Goal: Task Accomplishment & Management: Manage account settings

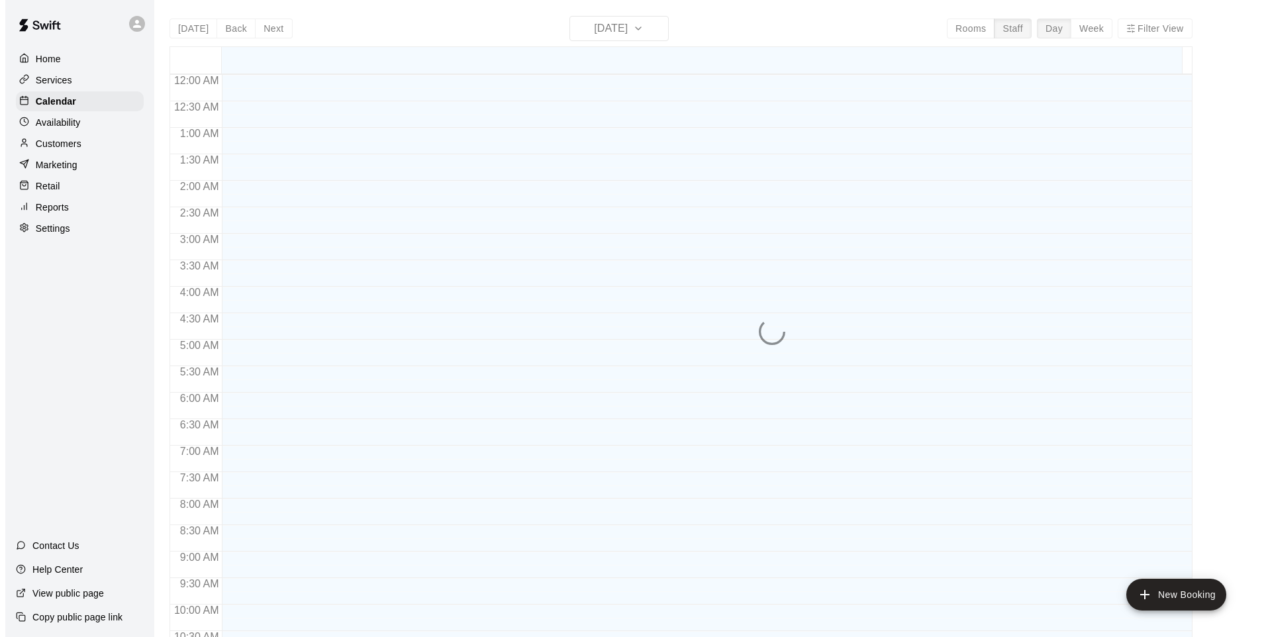
scroll to position [694, 0]
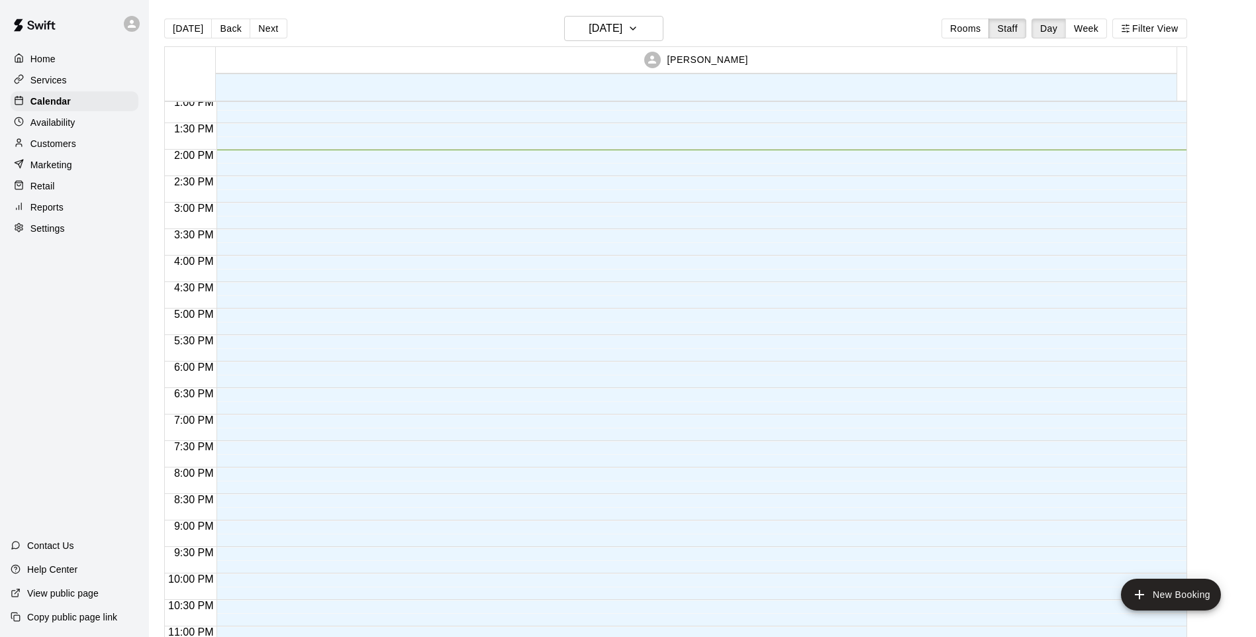
click at [1161, 35] on button "Filter View" at bounding box center [1149, 29] width 74 height 20
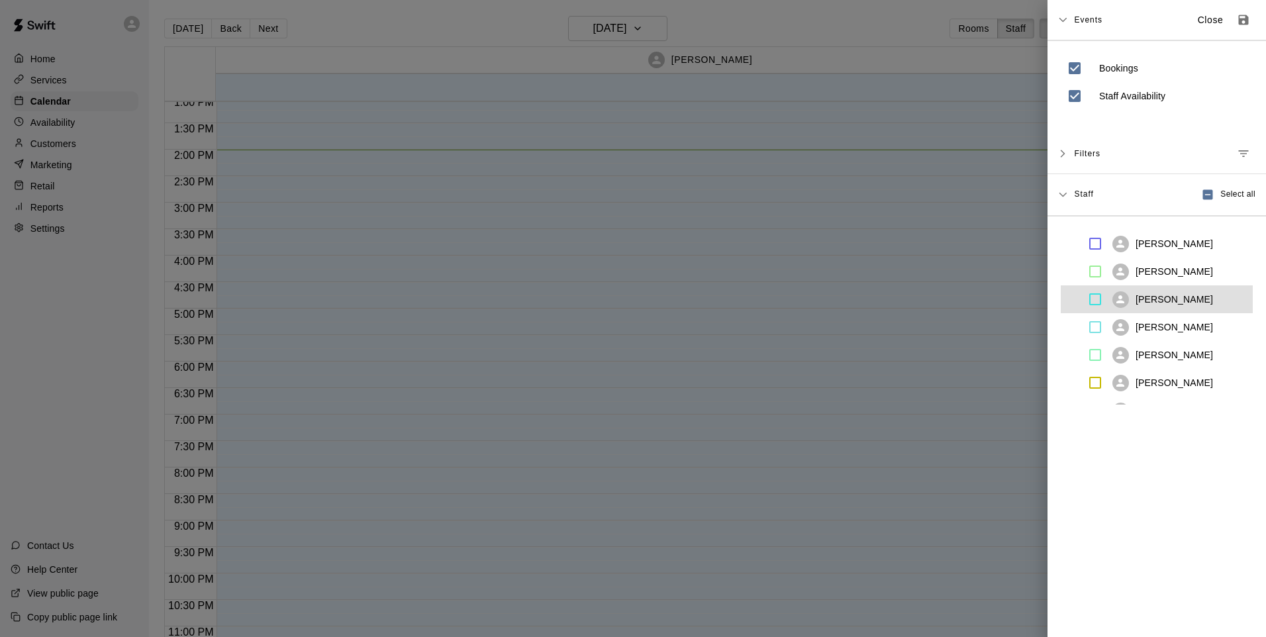
click at [1164, 309] on div "[PERSON_NAME]" at bounding box center [1164, 299] width 166 height 28
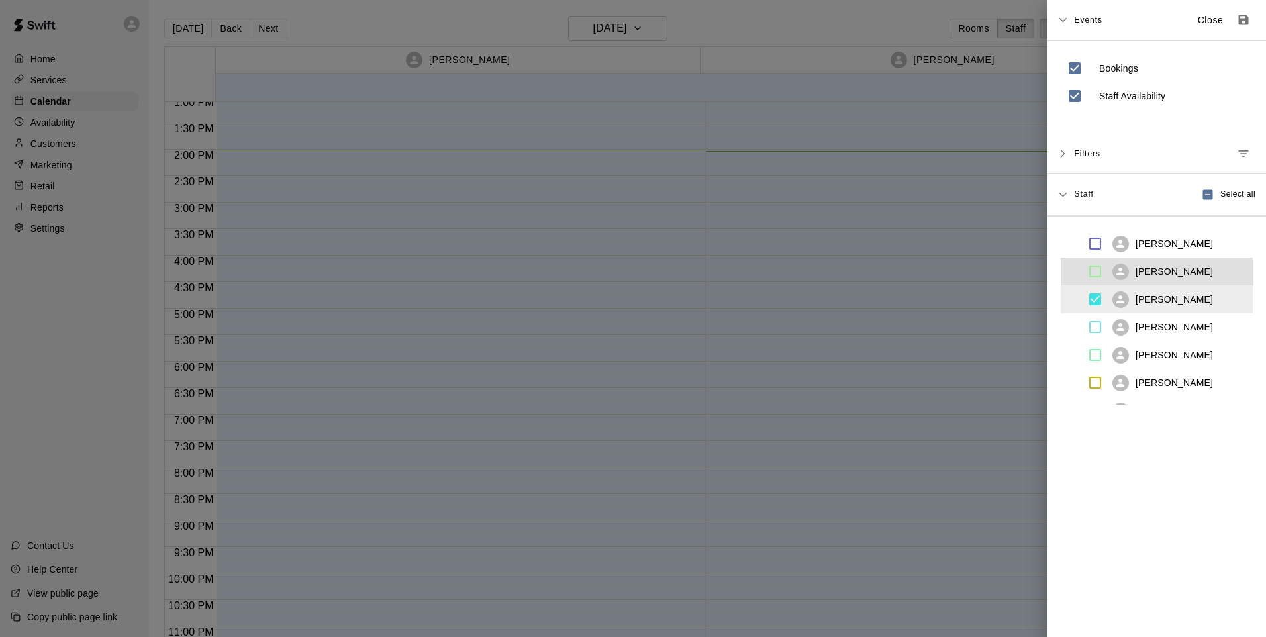
click at [1162, 267] on p "[PERSON_NAME]" at bounding box center [1173, 271] width 77 height 13
click at [1158, 252] on div "[PERSON_NAME]" at bounding box center [1162, 244] width 101 height 17
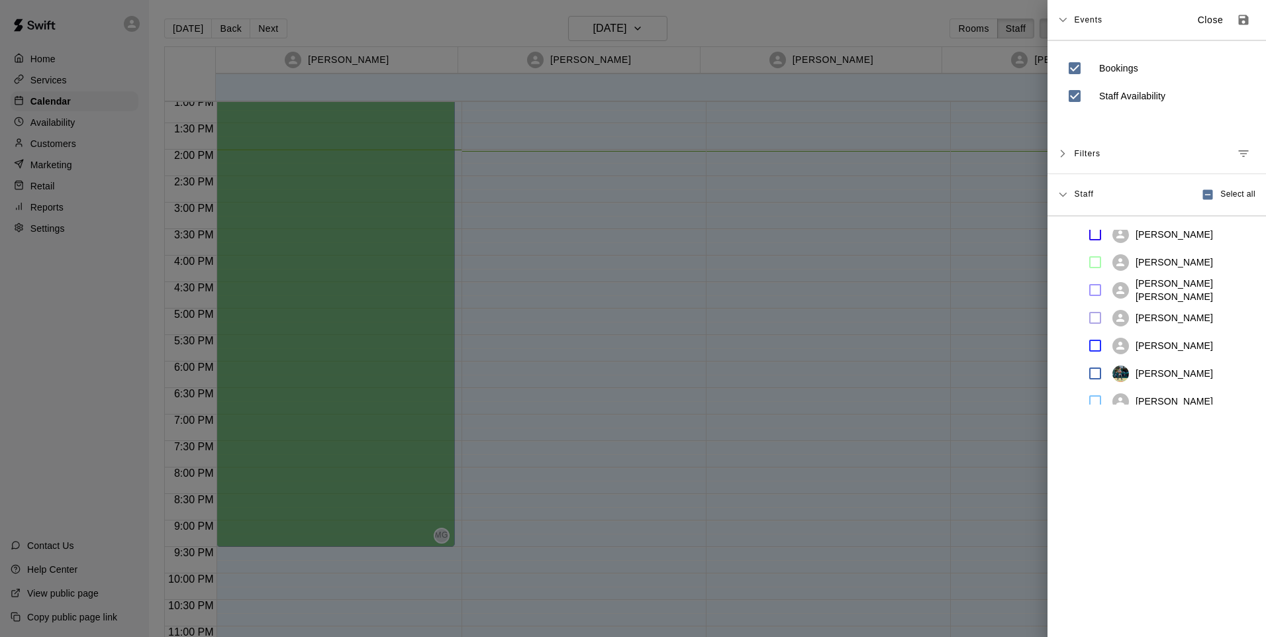
scroll to position [265, 0]
click at [1160, 256] on p "[PERSON_NAME]" at bounding box center [1173, 256] width 77 height 13
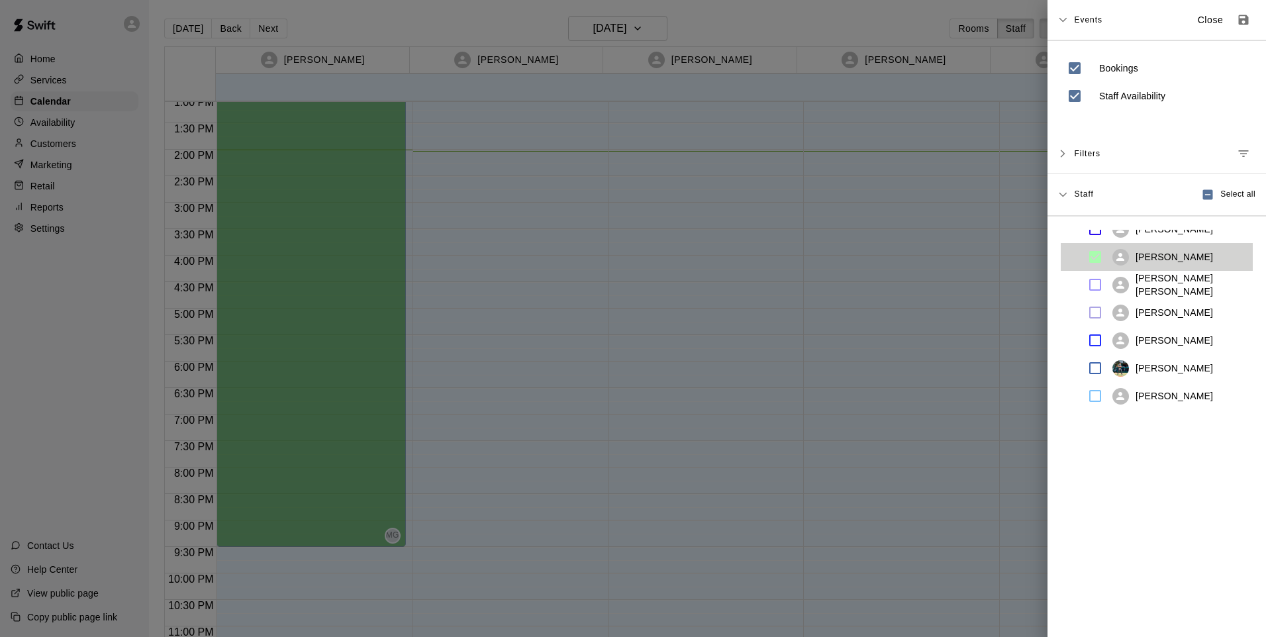
click at [1174, 283] on p "[PERSON_NAME] [PERSON_NAME]" at bounding box center [1191, 284] width 112 height 26
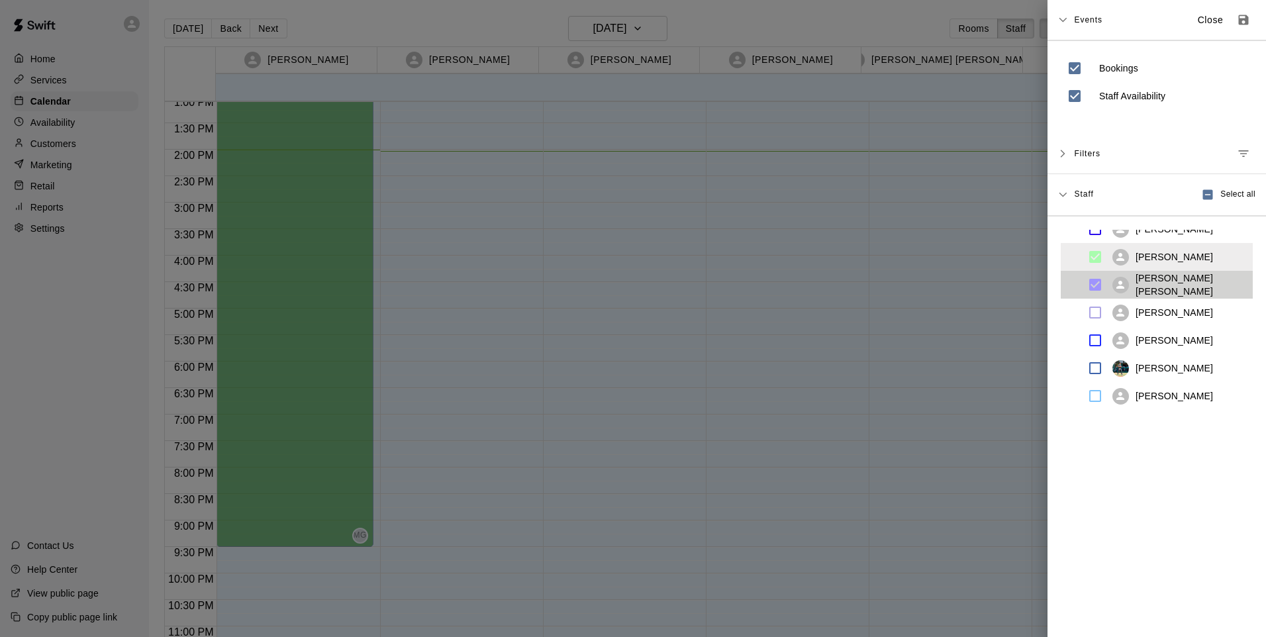
click at [1179, 260] on p "[PERSON_NAME]" at bounding box center [1173, 256] width 77 height 13
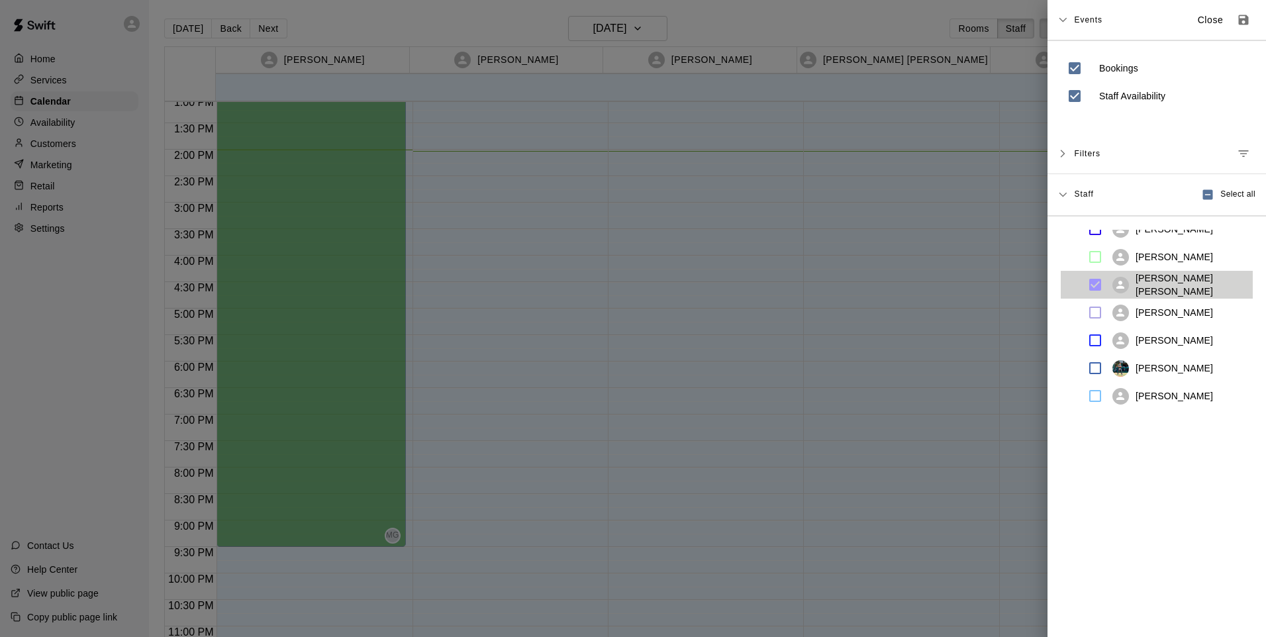
click at [1172, 284] on p "[PERSON_NAME] [PERSON_NAME]" at bounding box center [1191, 284] width 112 height 26
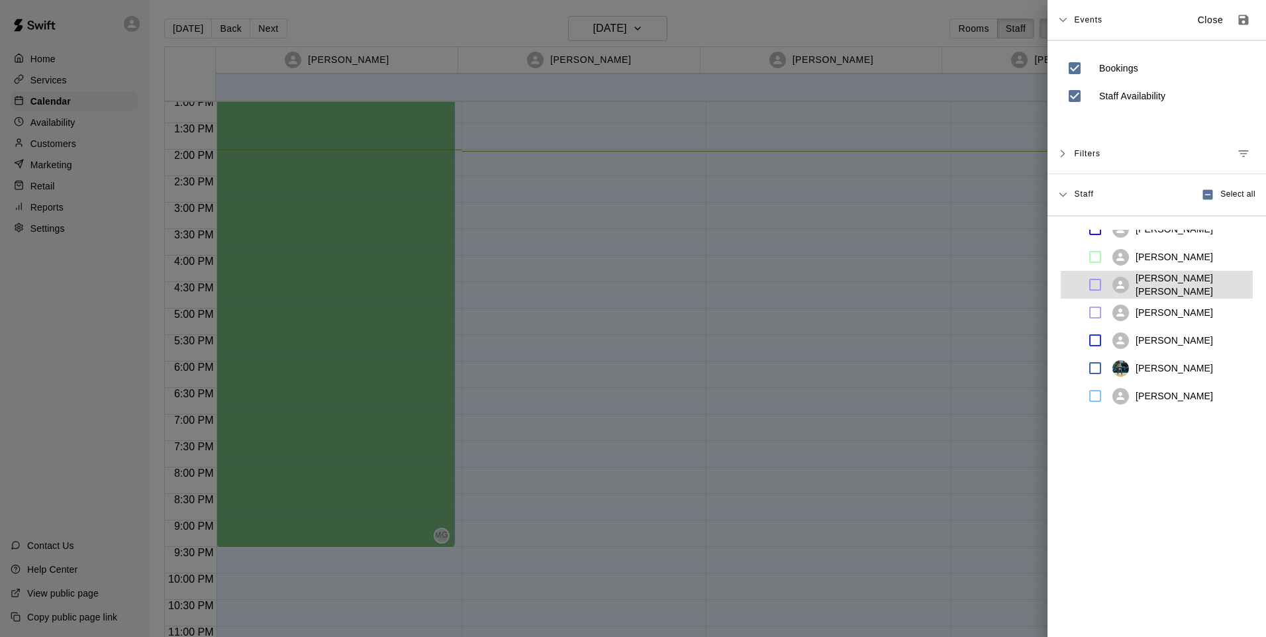
click at [1163, 318] on p "[PERSON_NAME]" at bounding box center [1173, 312] width 77 height 13
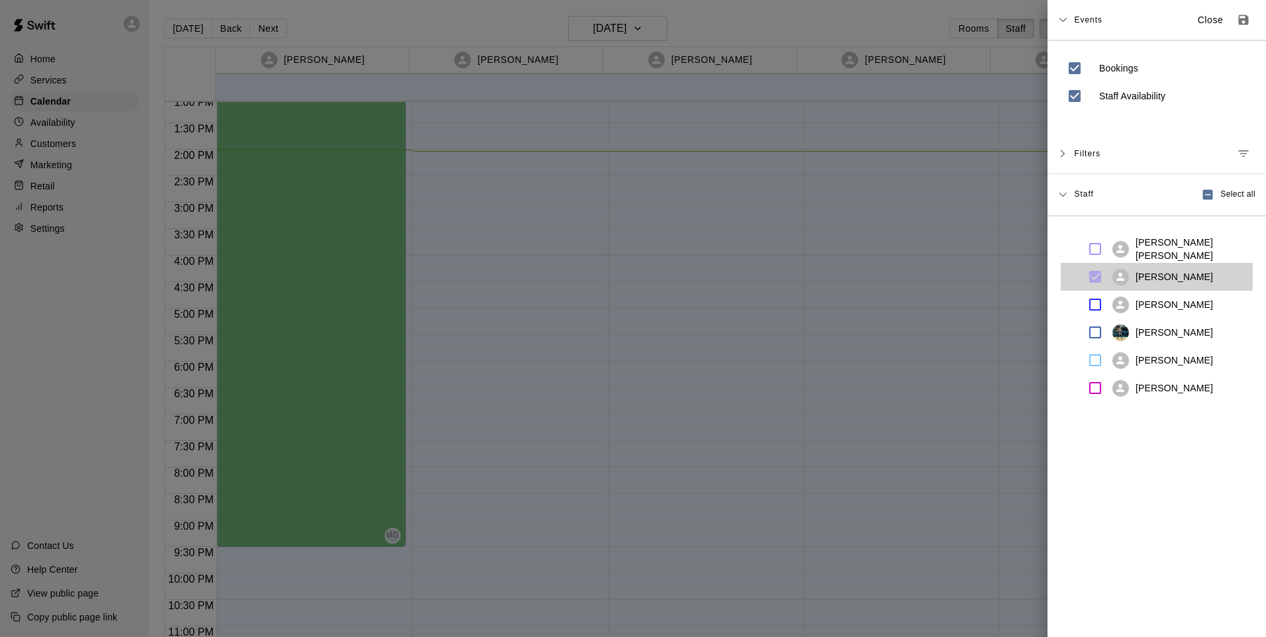
scroll to position [331, 0]
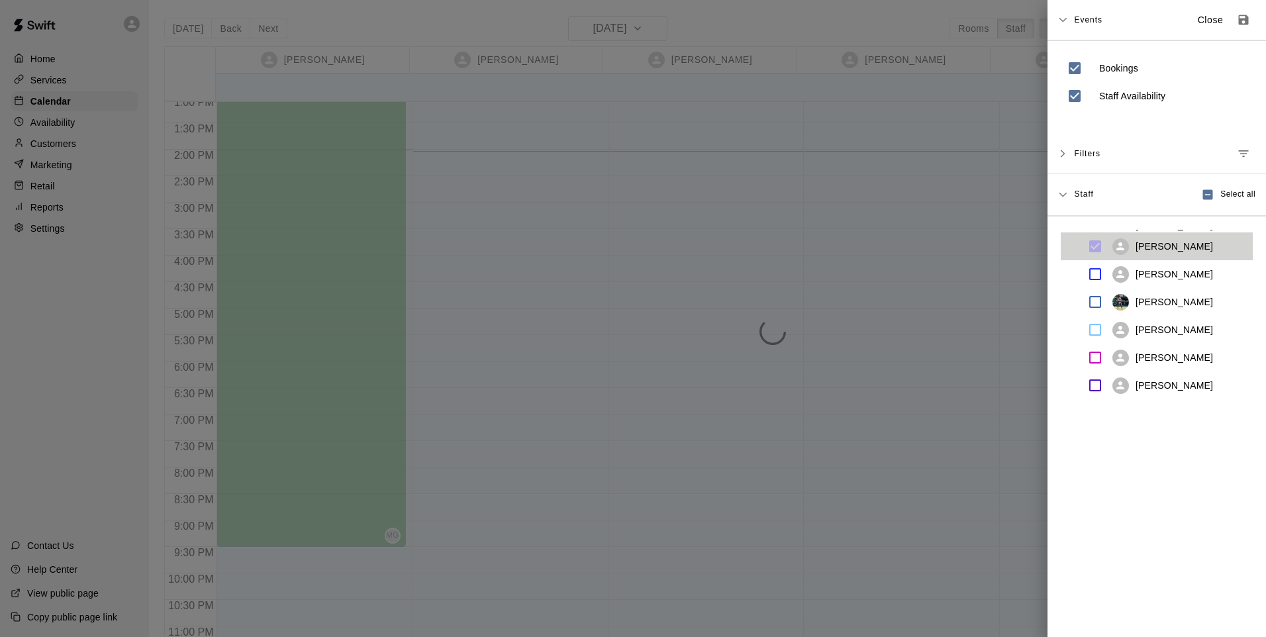
click at [1180, 301] on p "[PERSON_NAME]" at bounding box center [1173, 301] width 77 height 13
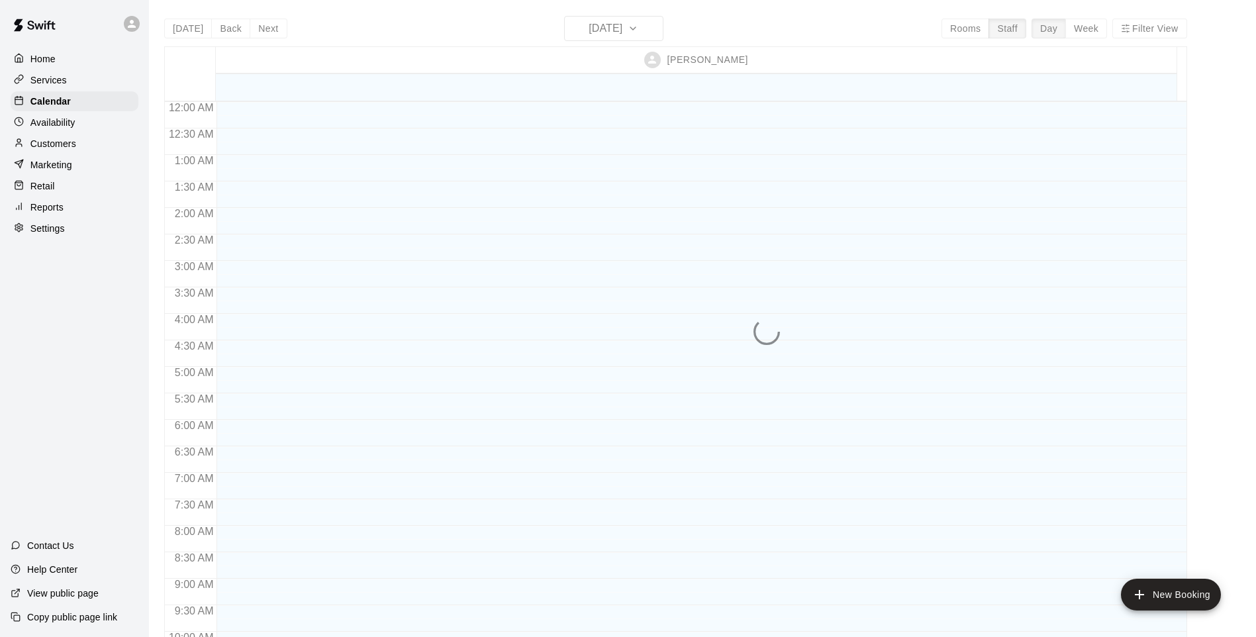
click at [1151, 27] on div "[DATE] Back [DATE][DATE] Rooms Staff Day Week Filter View [PERSON_NAME] 12 Sun …" at bounding box center [675, 334] width 1023 height 637
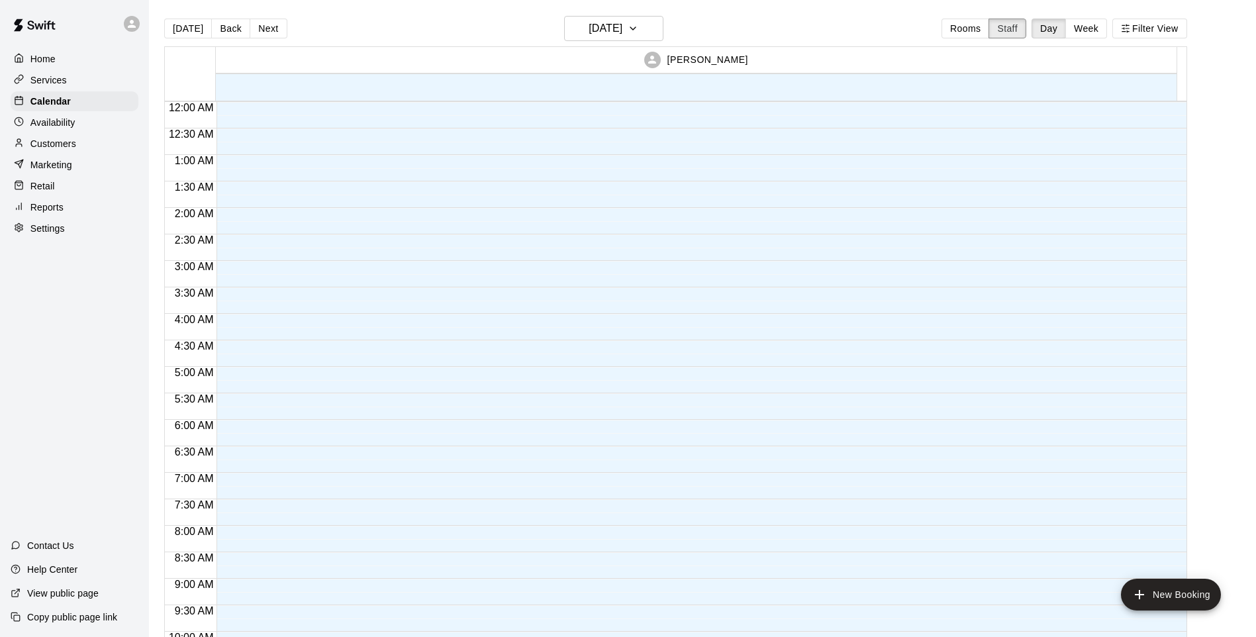
drag, startPoint x: 1015, startPoint y: 27, endPoint x: 1051, endPoint y: 31, distance: 36.0
click at [1016, 30] on button "Staff" at bounding box center [1007, 29] width 38 height 20
click at [1173, 30] on button "Filter View" at bounding box center [1149, 29] width 74 height 20
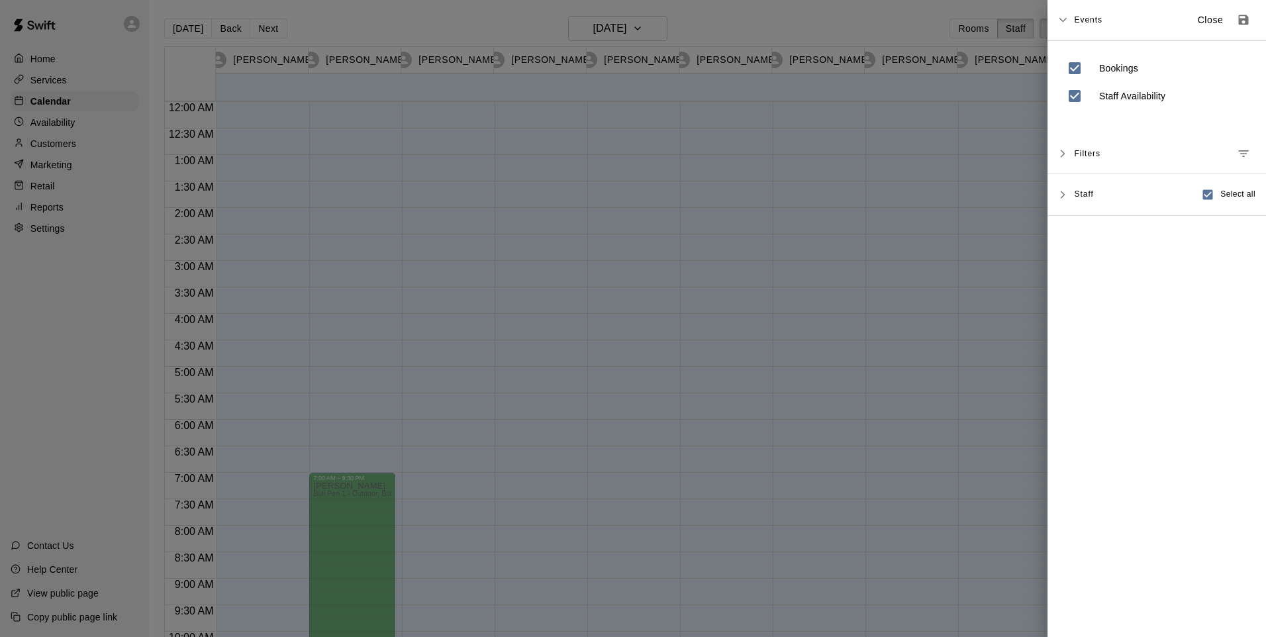
click at [1227, 195] on span "Select all" at bounding box center [1237, 194] width 35 height 13
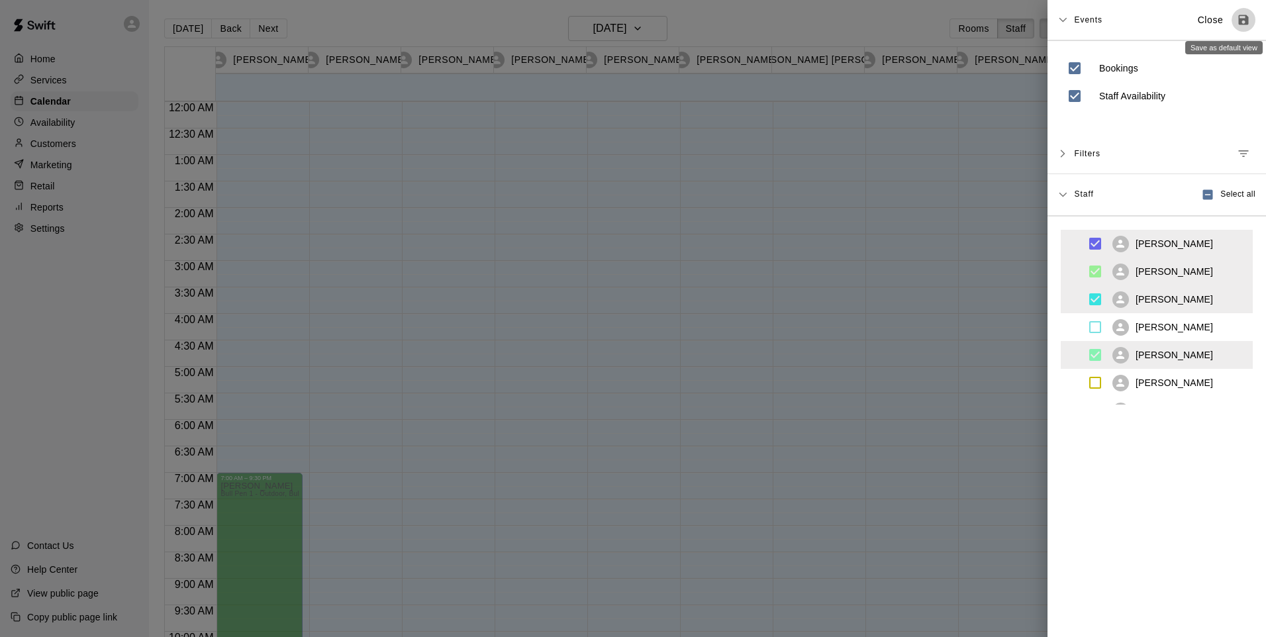
click at [1239, 23] on icon "Save as default view" at bounding box center [1244, 20] width 10 height 10
click at [1198, 23] on p "Close" at bounding box center [1211, 20] width 26 height 14
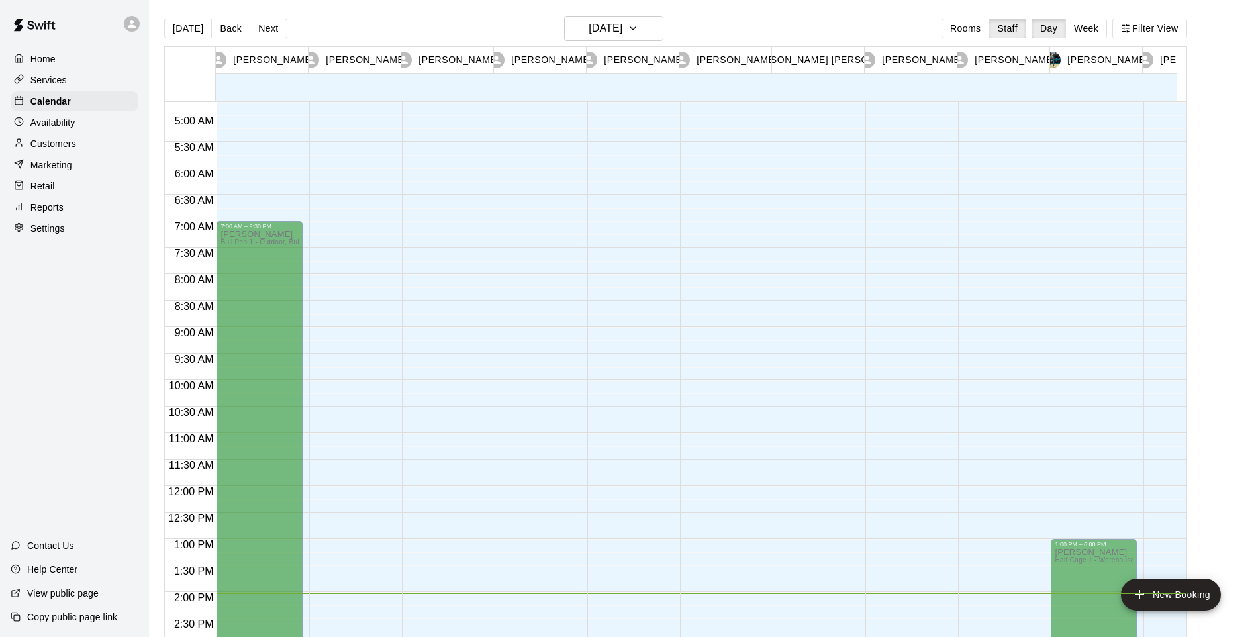
scroll to position [331, 0]
